Goal: Transaction & Acquisition: Obtain resource

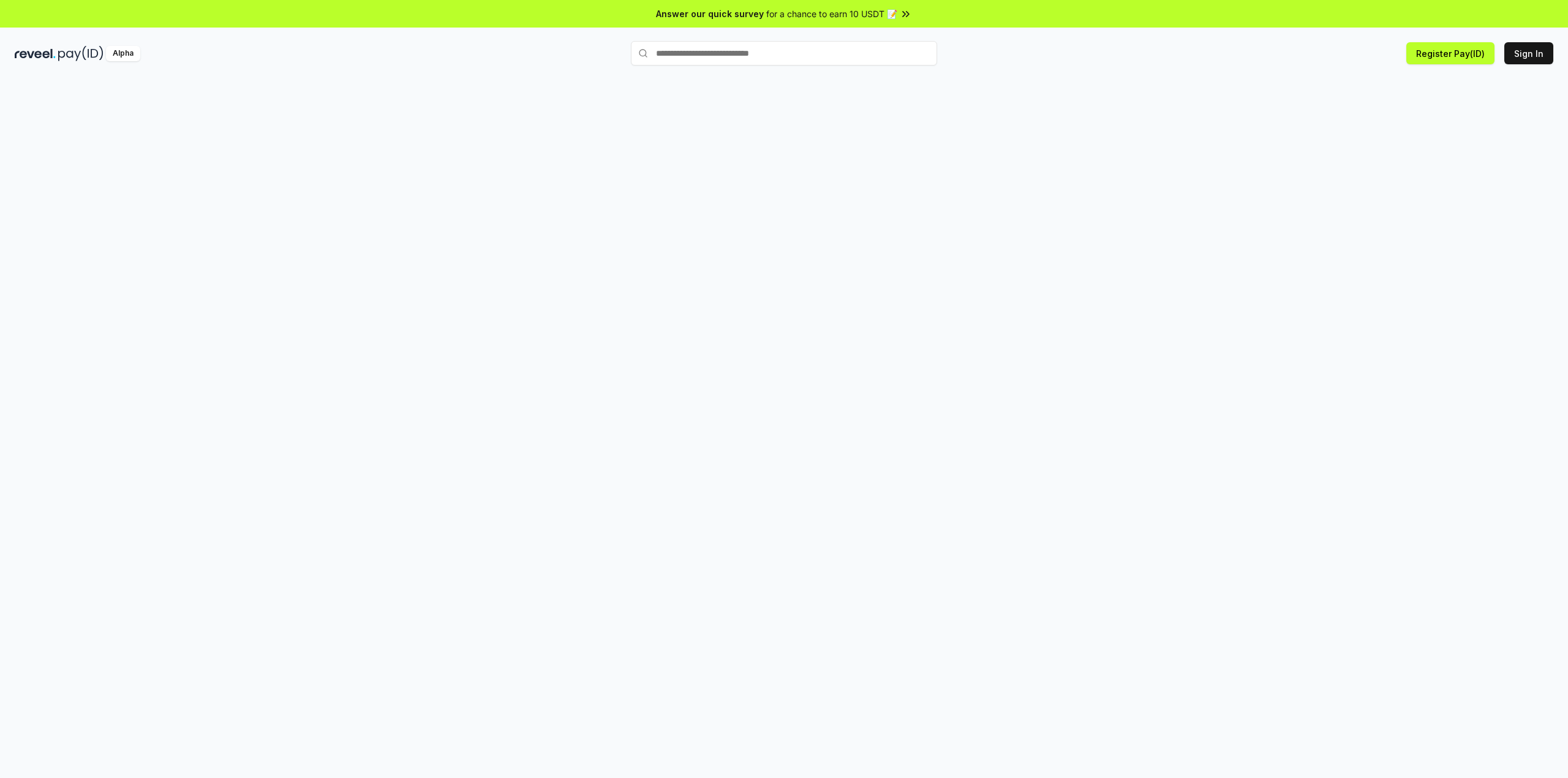
click at [1440, 61] on button "Register Pay(ID)" at bounding box center [1450, 53] width 88 height 22
click at [1201, 248] on div at bounding box center [784, 441] width 1568 height 744
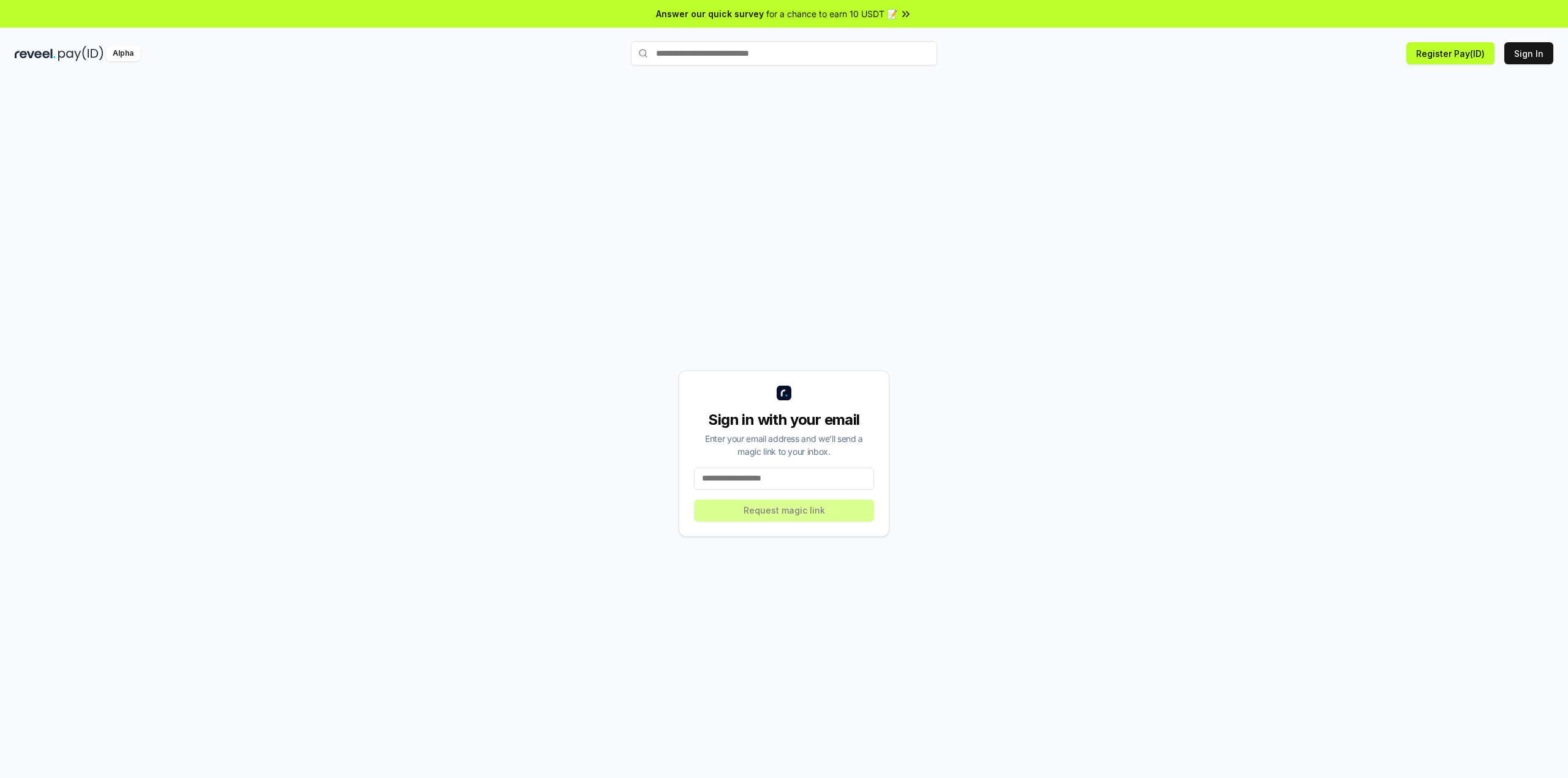
click at [771, 484] on input at bounding box center [784, 479] width 180 height 22
click at [1529, 53] on button "Sign In" at bounding box center [1528, 53] width 49 height 22
click at [784, 487] on input at bounding box center [784, 479] width 180 height 22
click at [788, 482] on input at bounding box center [784, 479] width 180 height 22
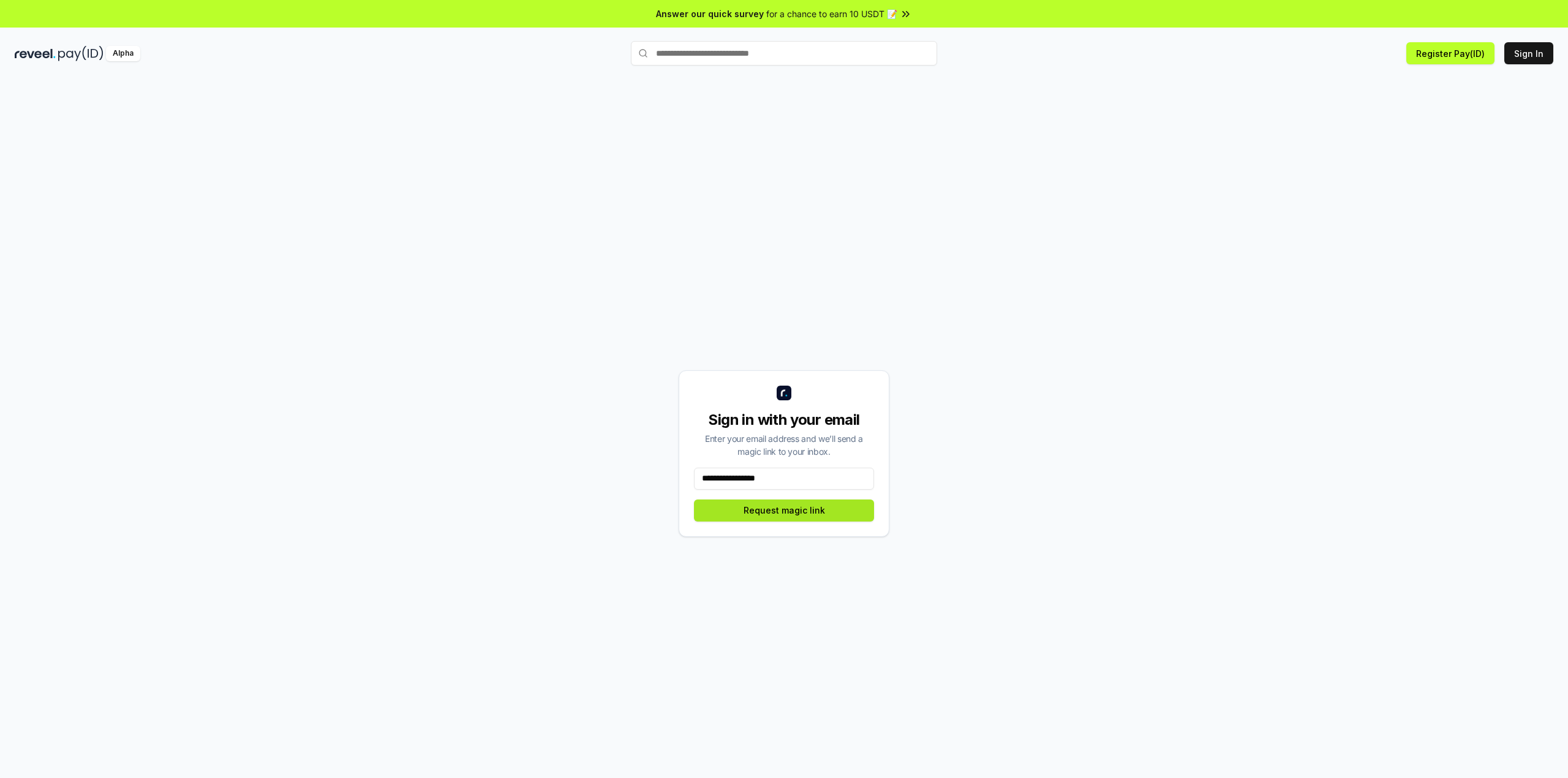
type input "**********"
click at [824, 518] on button "Request magic link" at bounding box center [784, 510] width 180 height 22
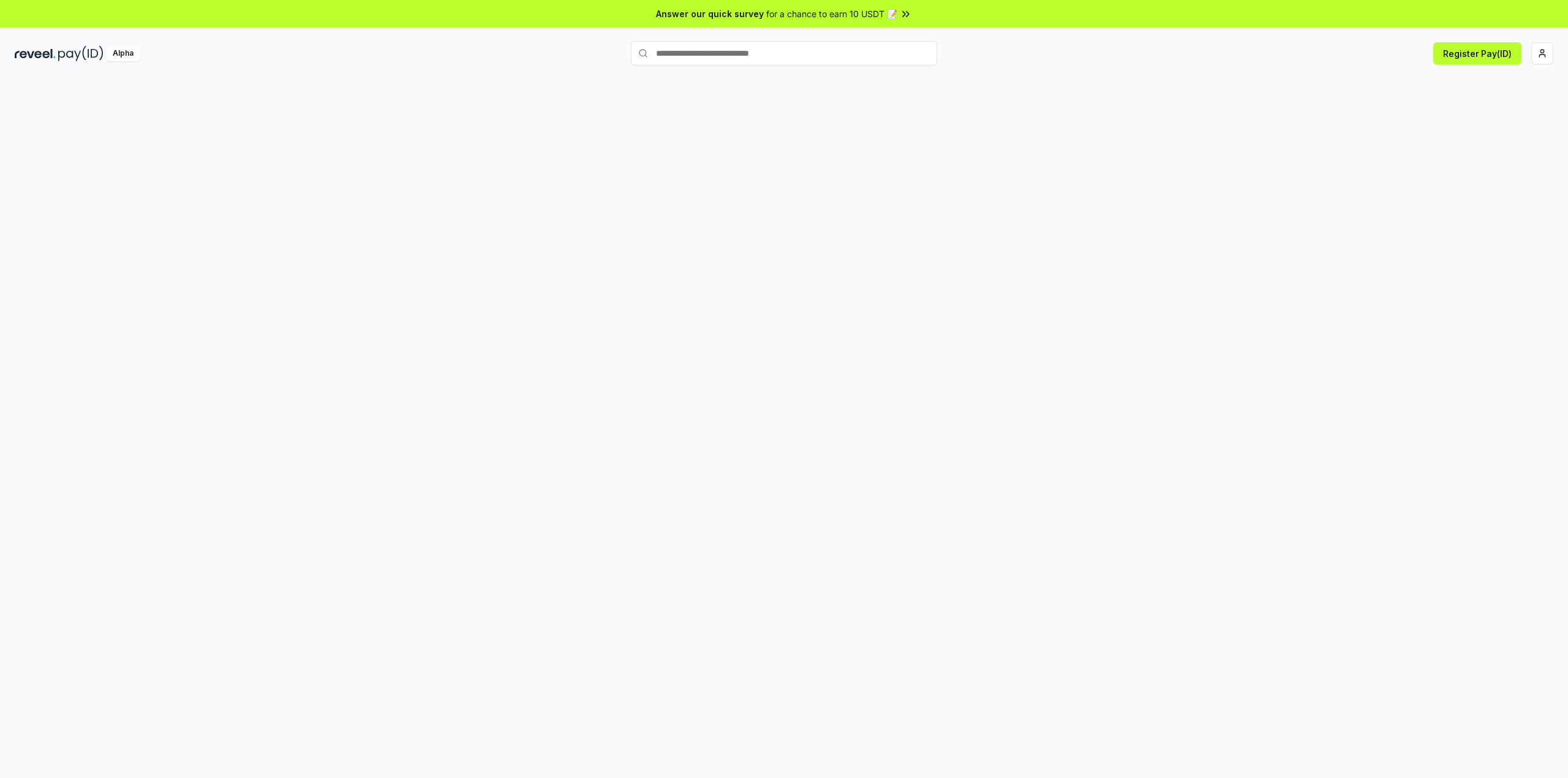
click at [1059, 171] on div at bounding box center [784, 441] width 1568 height 744
click at [1537, 56] on html "Answer our quick survey for a chance to earn 10 USDT 📝 Alpha Register Pay(ID)" at bounding box center [784, 389] width 1568 height 778
click at [1479, 108] on div "Connect Wallet" at bounding box center [1484, 118] width 136 height 20
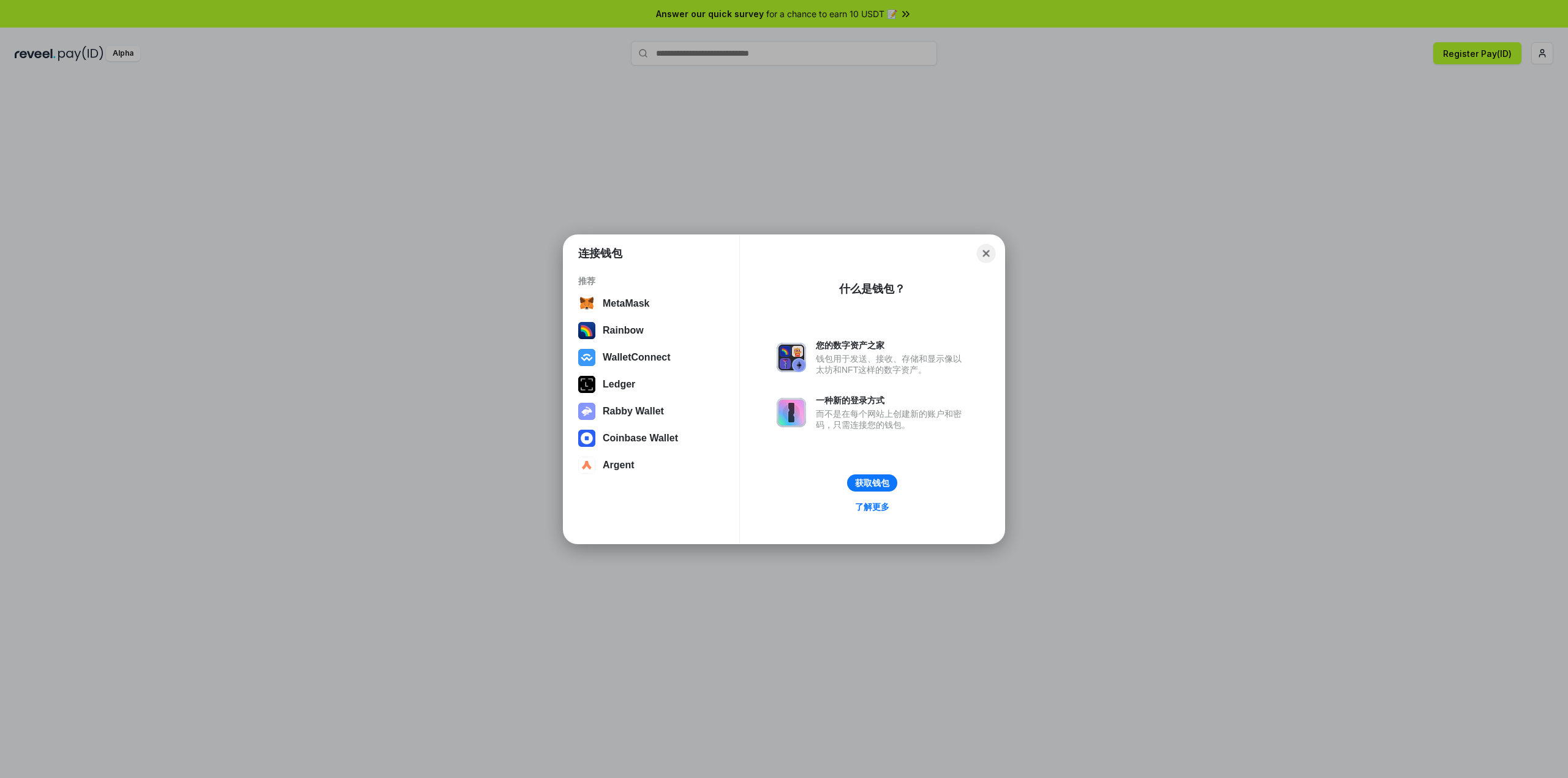
click at [979, 253] on button "Close" at bounding box center [986, 253] width 19 height 19
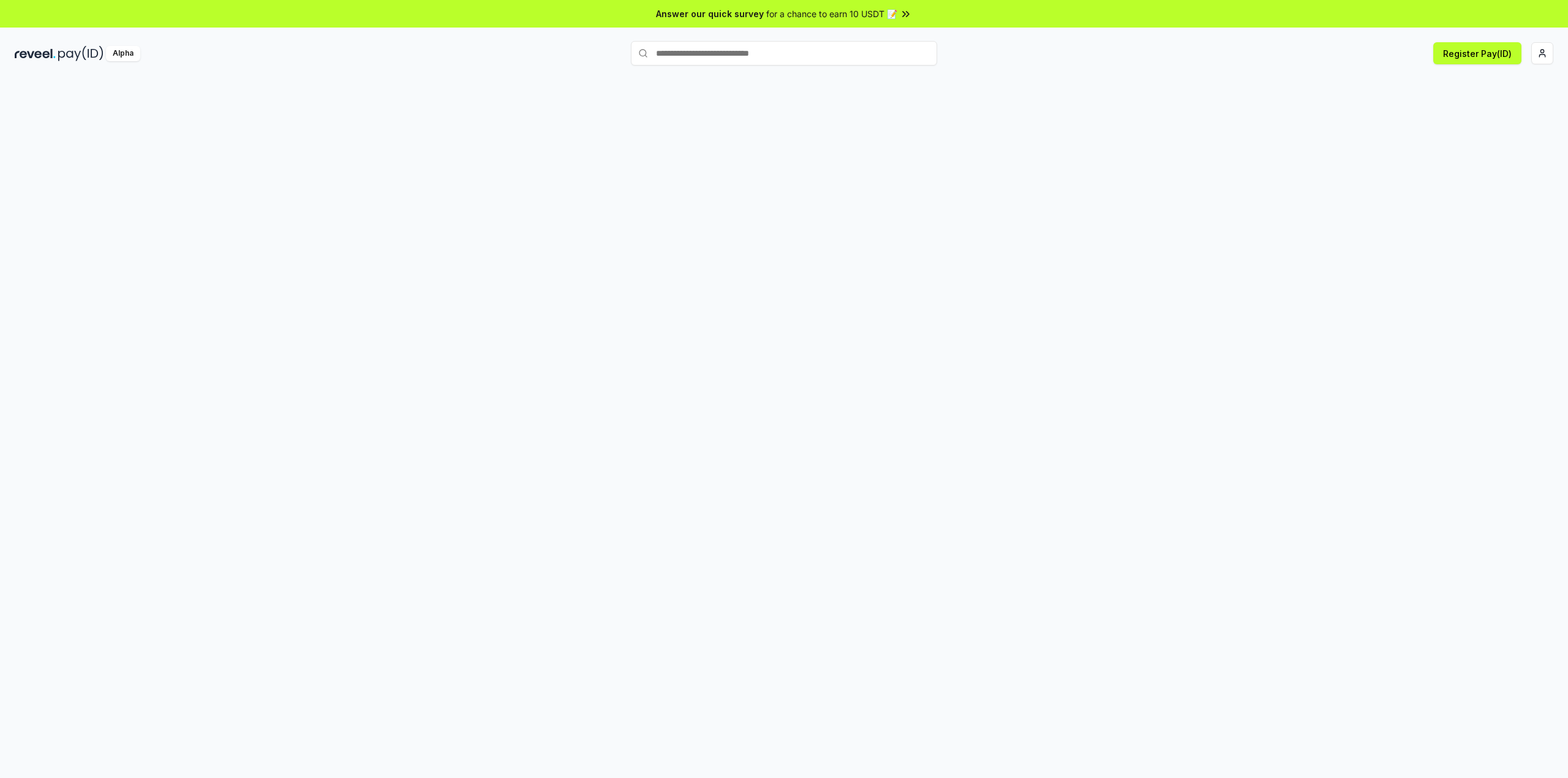
click at [1169, 250] on div at bounding box center [784, 441] width 1568 height 744
